Goal: Task Accomplishment & Management: Manage account settings

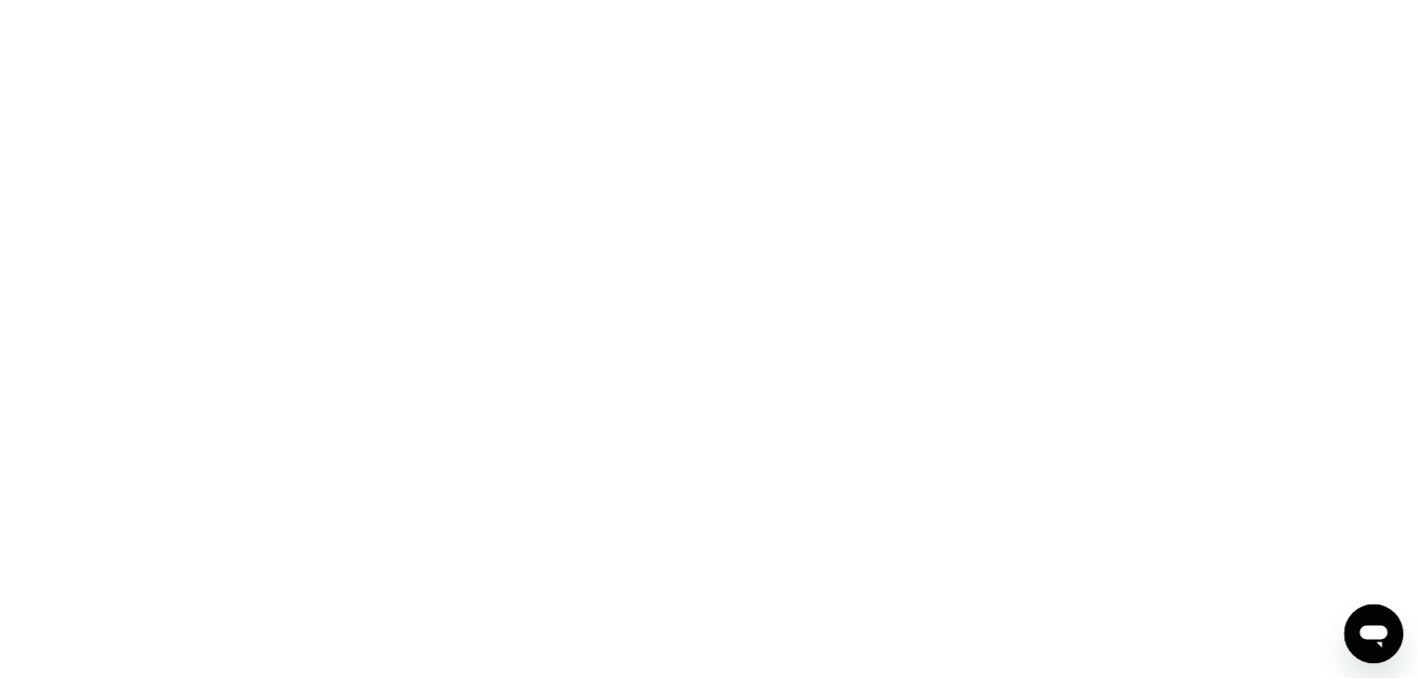
scroll to position [26461, 0]
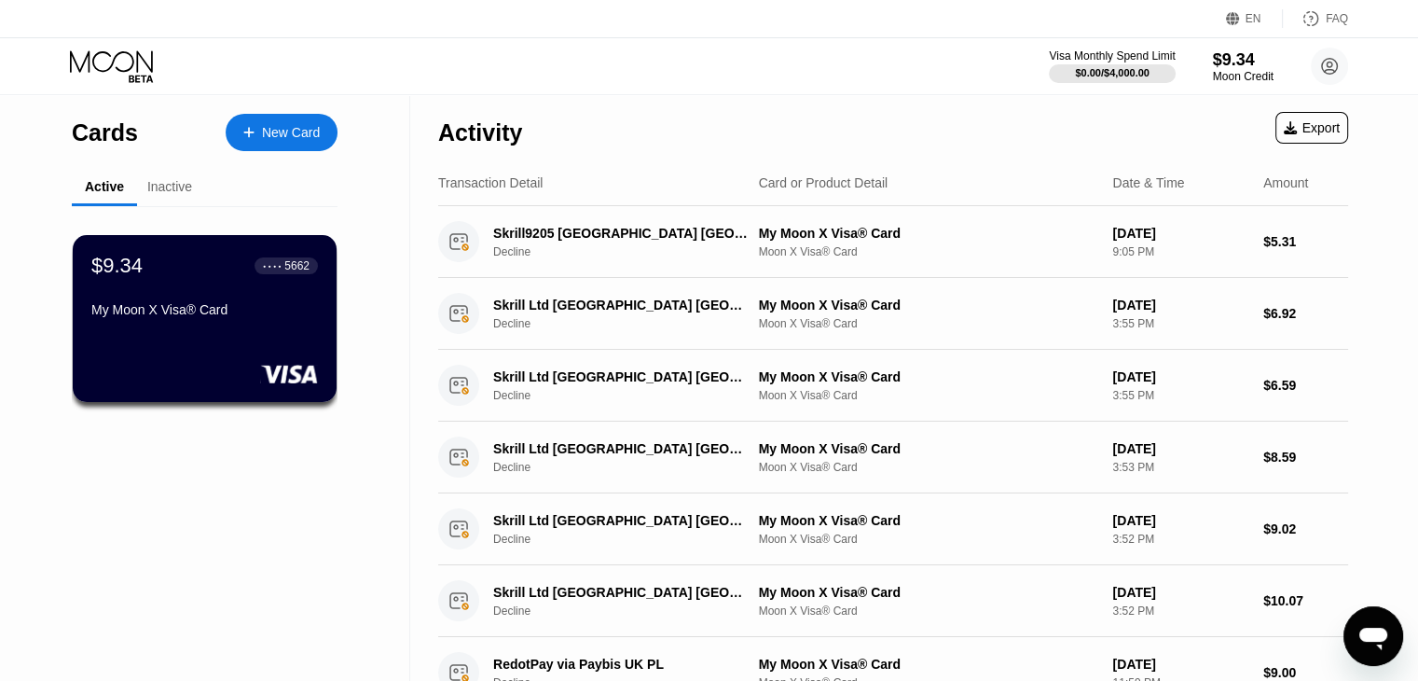
click at [1355, 612] on div "Open messaging window" at bounding box center [1373, 636] width 56 height 56
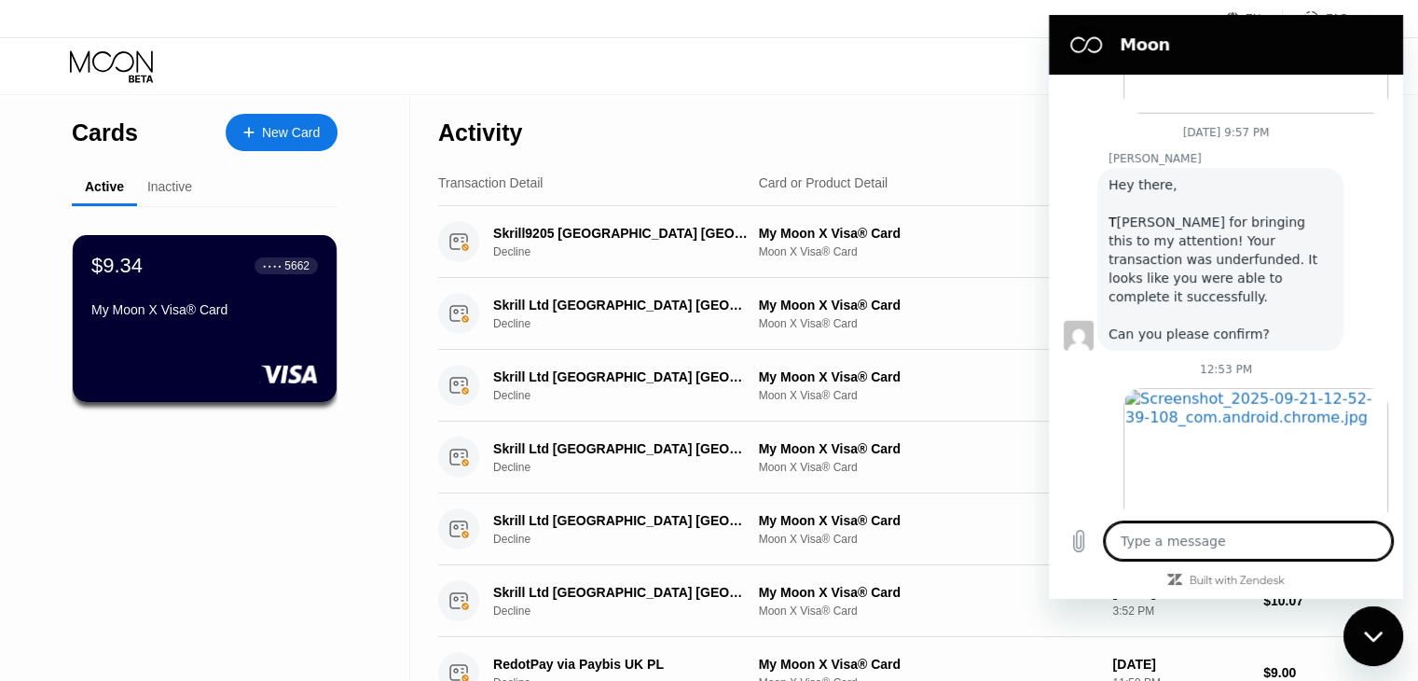
scroll to position [4669, 0]
